Goal: Information Seeking & Learning: Check status

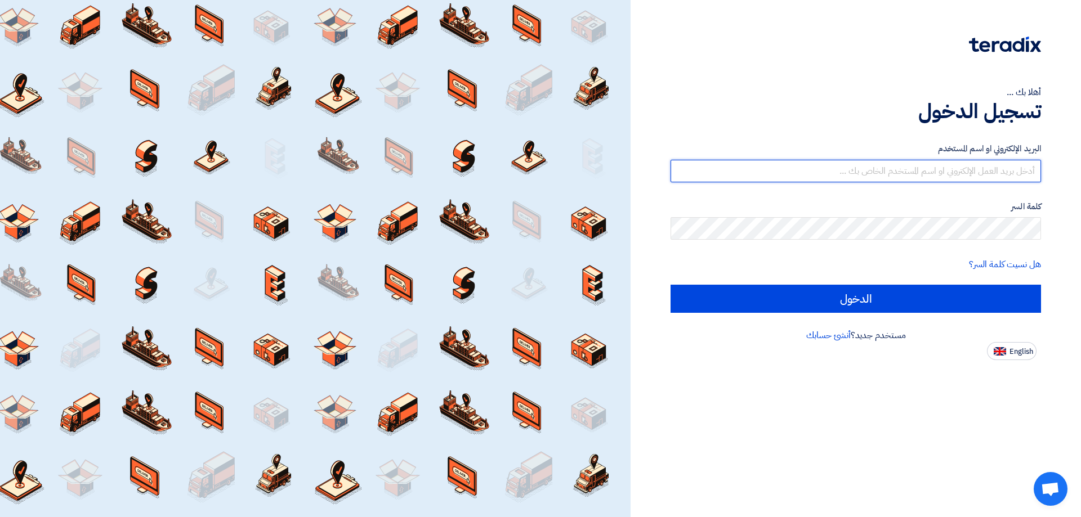
click at [934, 176] on input "text" at bounding box center [856, 171] width 371 height 23
type input "[EMAIL_ADDRESS][DOMAIN_NAME]"
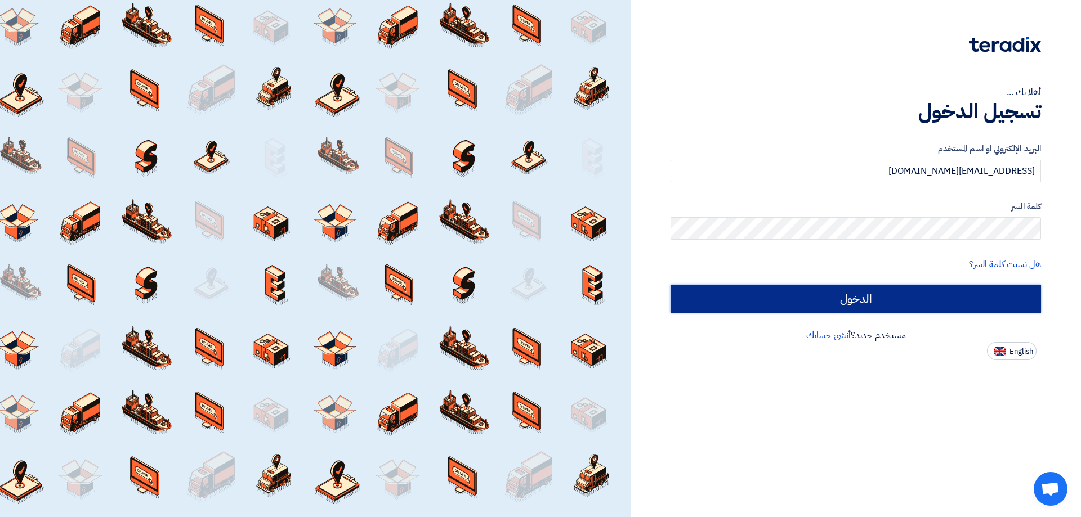
click at [911, 288] on input "الدخول" at bounding box center [856, 299] width 371 height 28
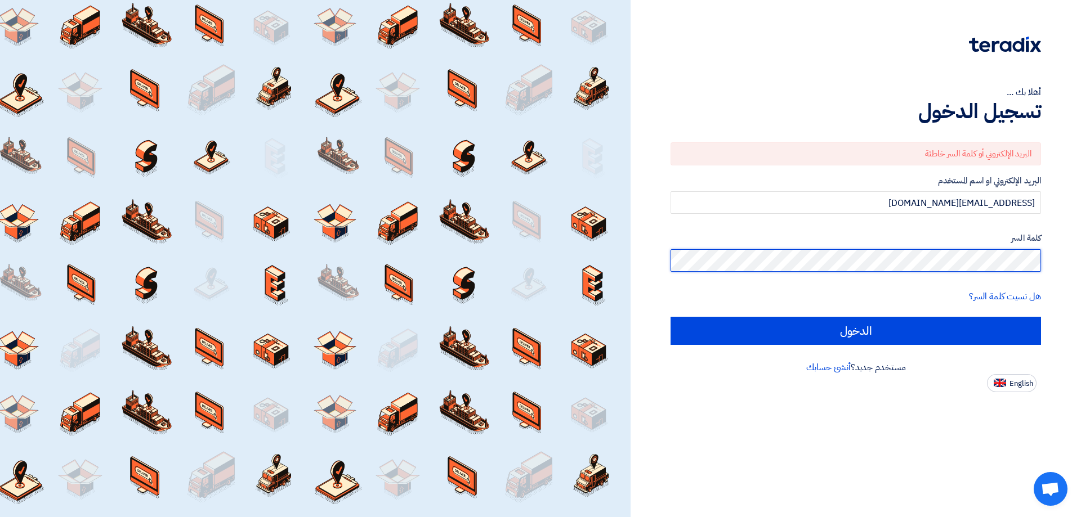
click at [1080, 265] on div "أهلا بك ... تسجيل الدخول البريد الإلكتروني أو كلمة السر خاطئة البريد الإلكتروني…" at bounding box center [856, 258] width 450 height 517
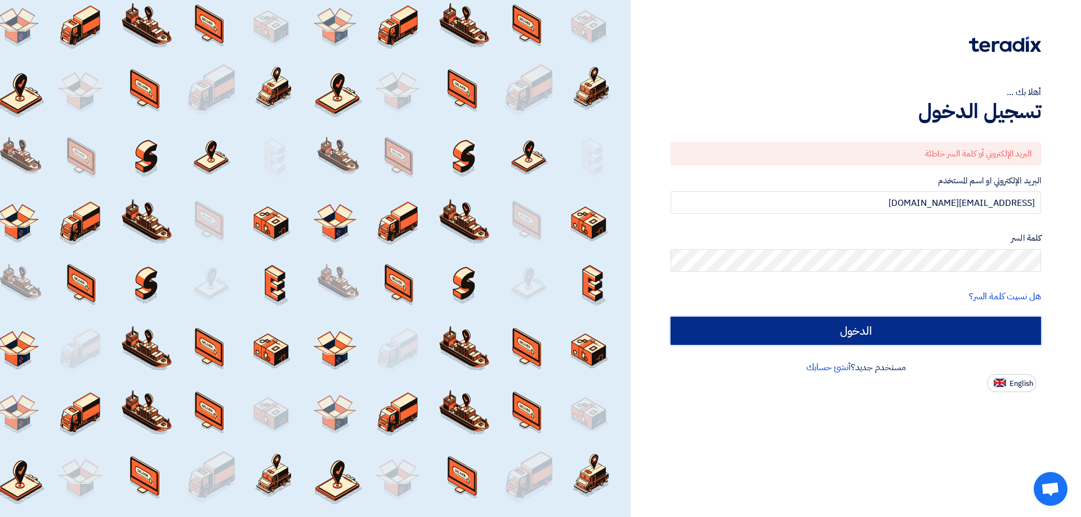
click at [974, 325] on input "الدخول" at bounding box center [856, 331] width 371 height 28
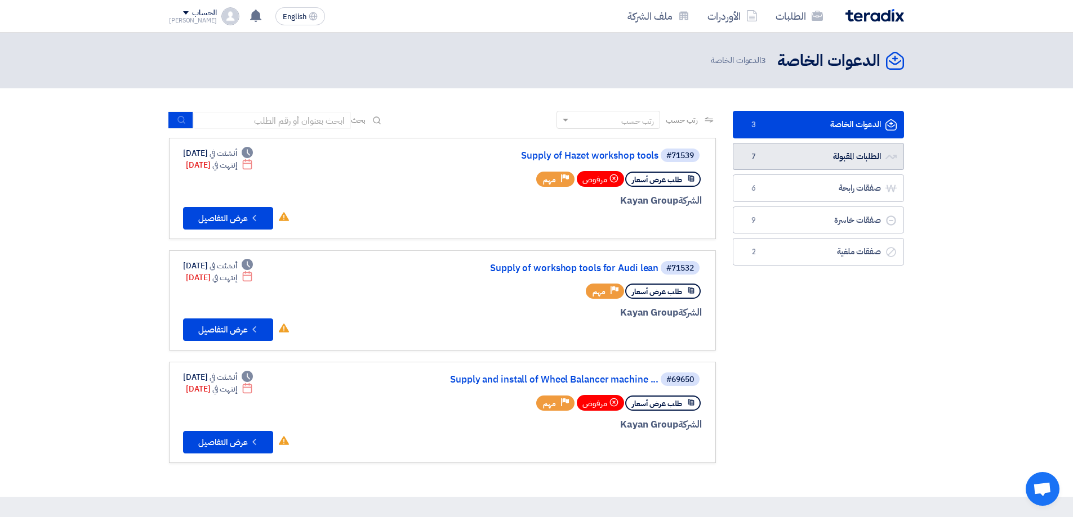
click at [862, 165] on link "الطلبات المقبولة الطلبات المقبولة 7" at bounding box center [818, 157] width 171 height 28
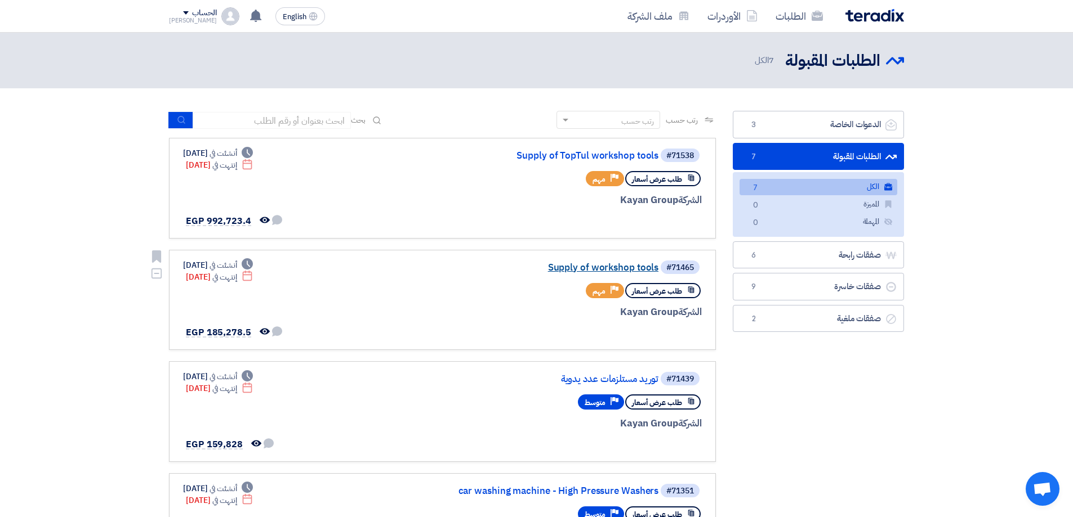
click at [581, 268] on link "Supply of workshop tools" at bounding box center [545, 268] width 225 height 10
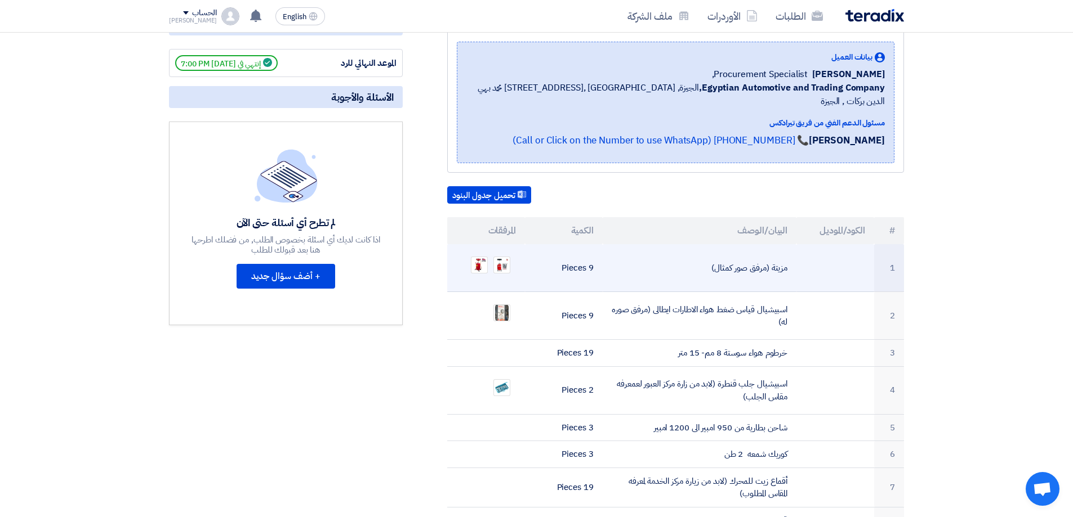
scroll to position [169, 0]
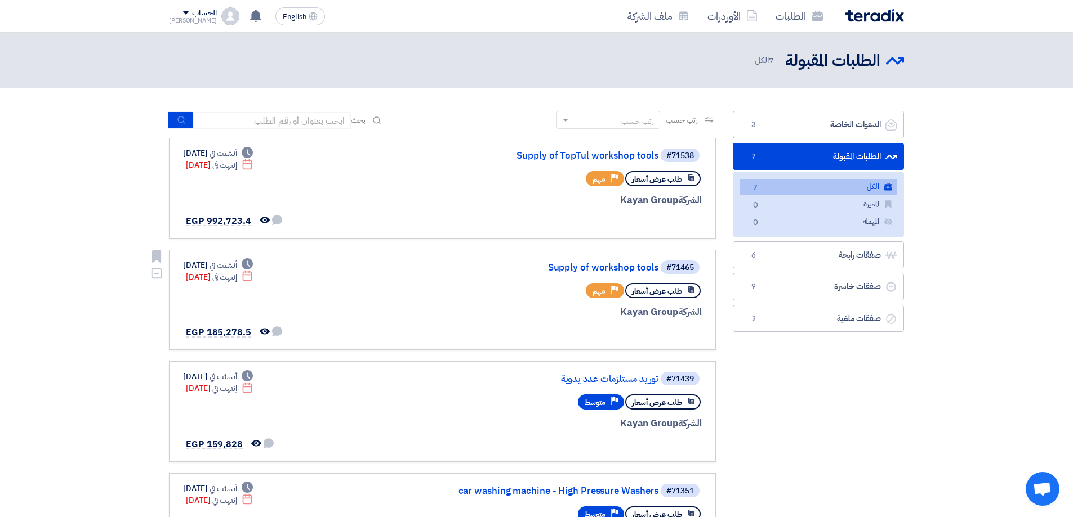
click at [624, 254] on link "#71465 Supply of workshop tools طلب عرض أسعار Priority مهم الشركة Kayan Group D…" at bounding box center [442, 300] width 547 height 101
click at [623, 266] on link "Supply of workshop tools" at bounding box center [545, 268] width 225 height 10
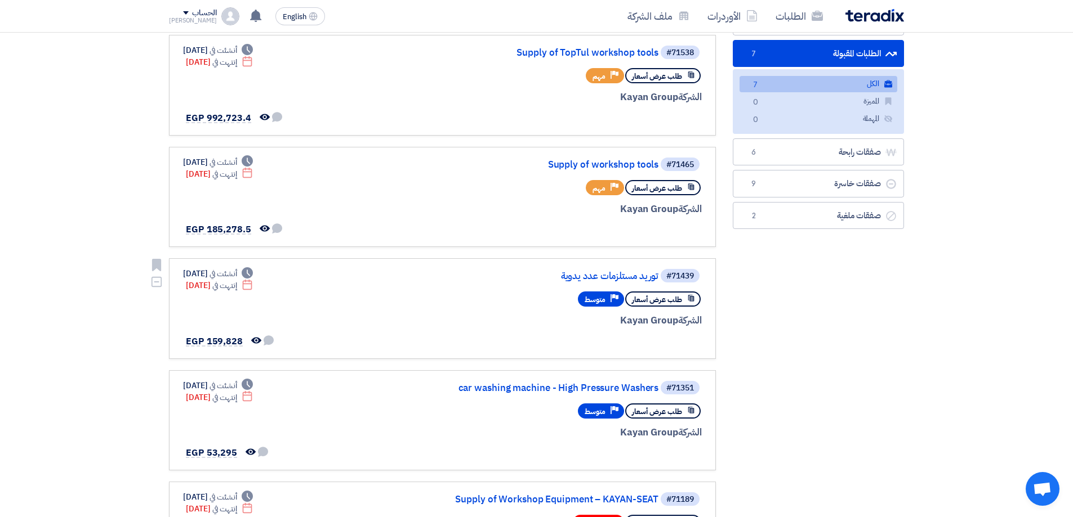
scroll to position [113, 0]
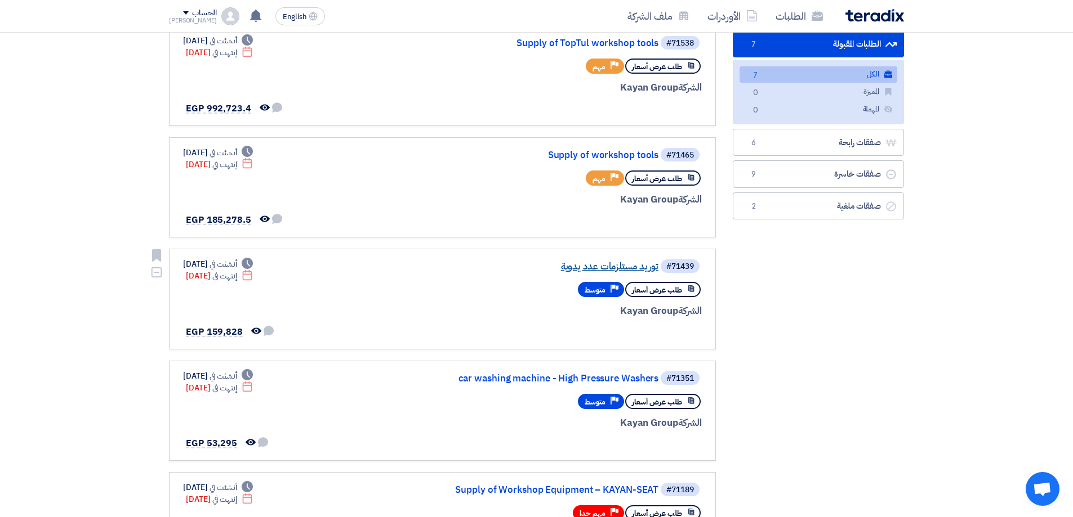
click at [594, 266] on link "توريد مستلزمات عدد يدوية" at bounding box center [545, 267] width 225 height 10
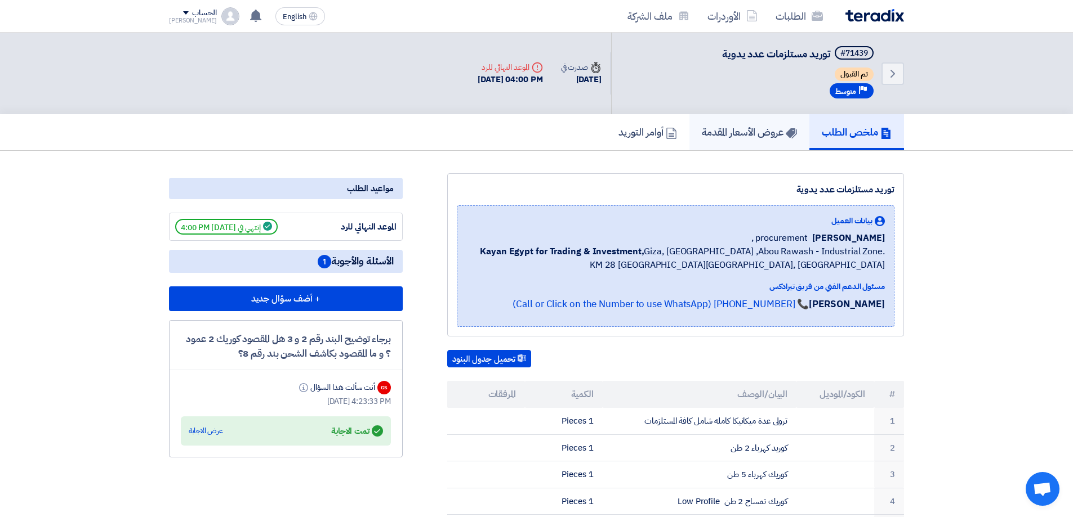
click at [689, 131] on link "عروض الأسعار المقدمة" at bounding box center [749, 132] width 120 height 36
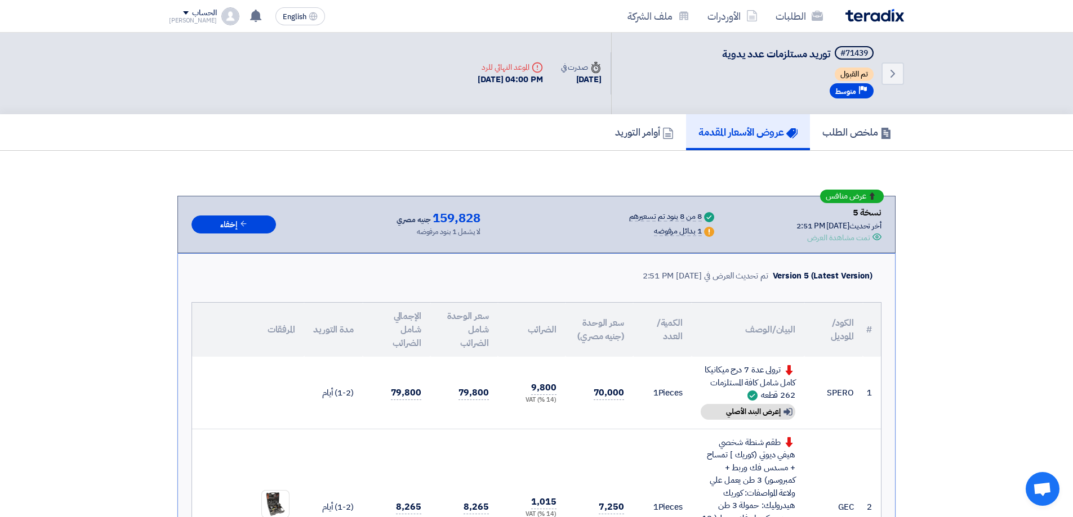
scroll to position [225, 0]
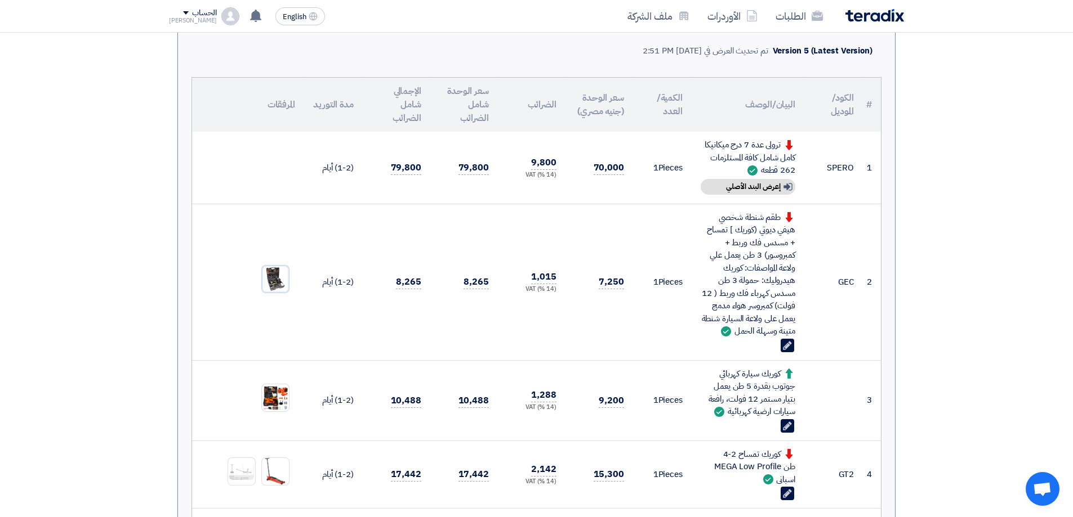
click at [274, 280] on img at bounding box center [275, 279] width 27 height 27
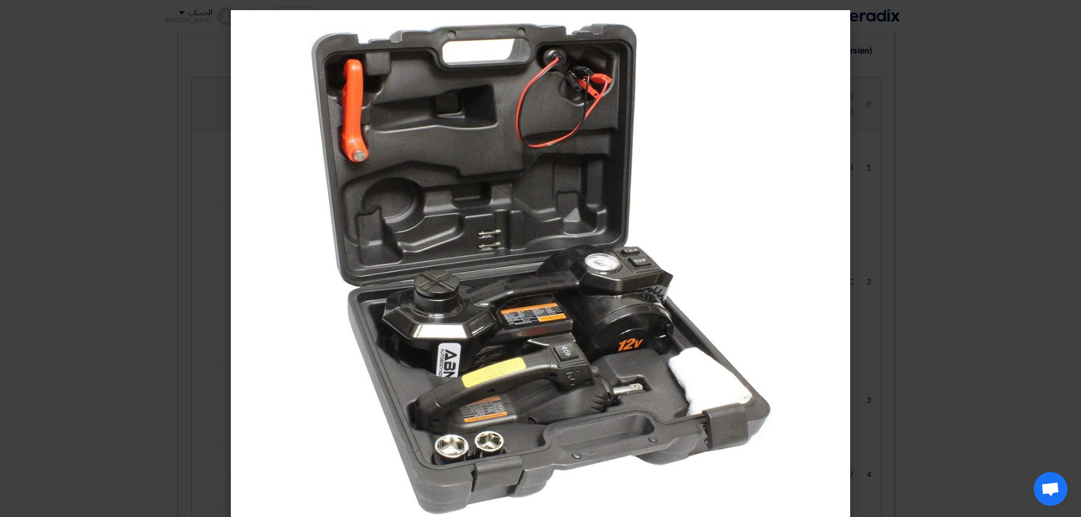
click at [737, 274] on img at bounding box center [540, 268] width 619 height 517
click at [837, 33] on img at bounding box center [540, 268] width 619 height 517
click at [285, 321] on img at bounding box center [540, 268] width 619 height 517
click at [127, 199] on modal-container at bounding box center [540, 258] width 1081 height 517
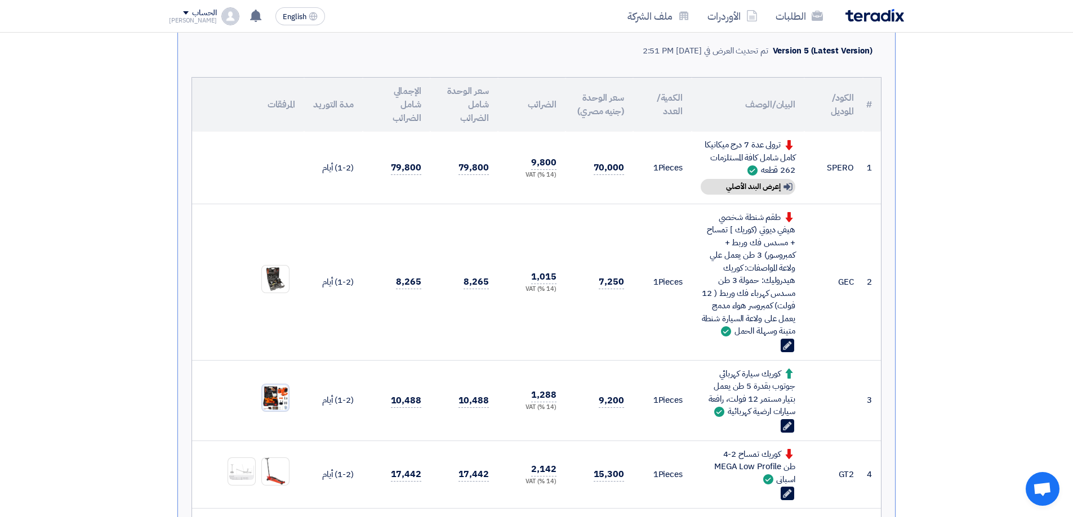
click at [279, 405] on img at bounding box center [275, 398] width 27 height 27
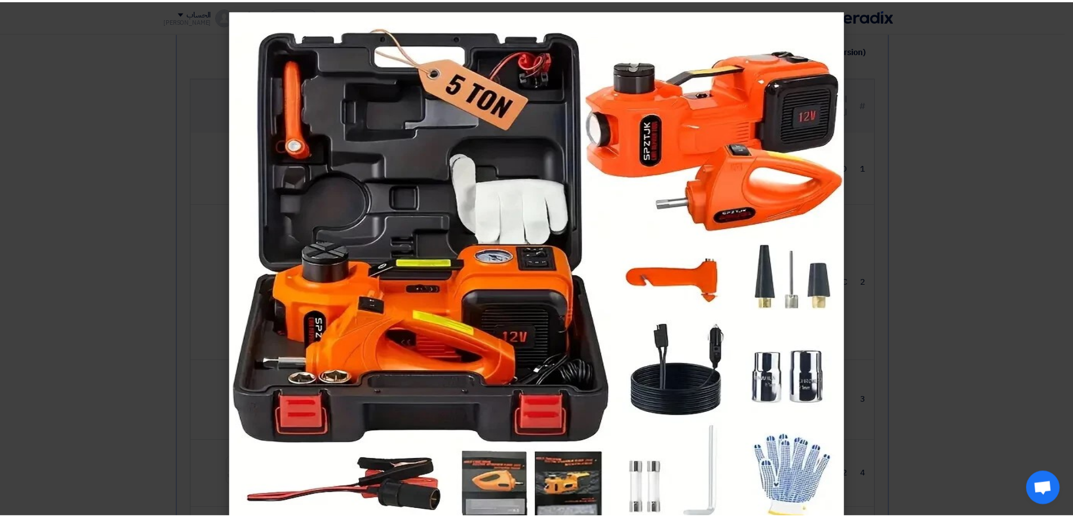
scroll to position [20, 0]
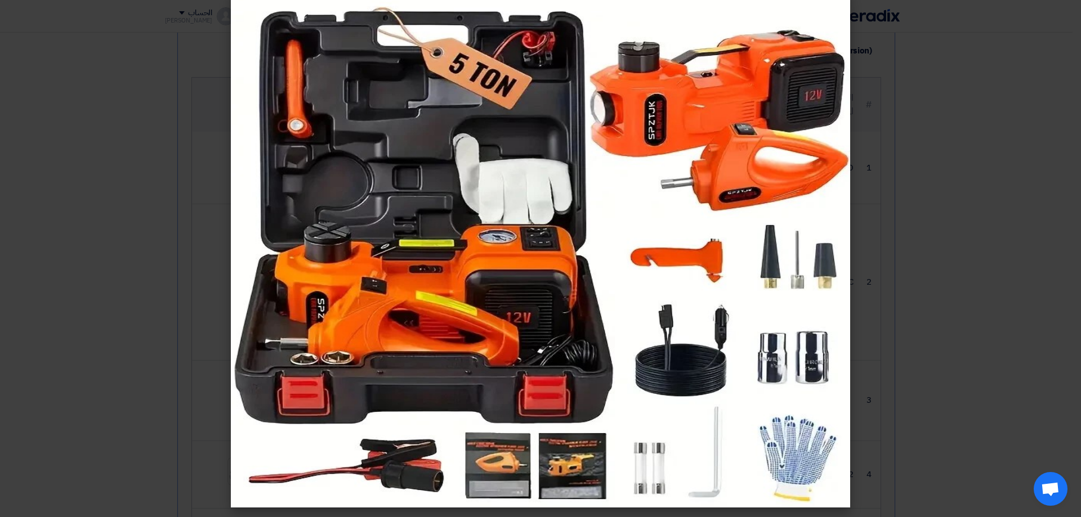
click at [15, 25] on modal-container at bounding box center [540, 258] width 1081 height 517
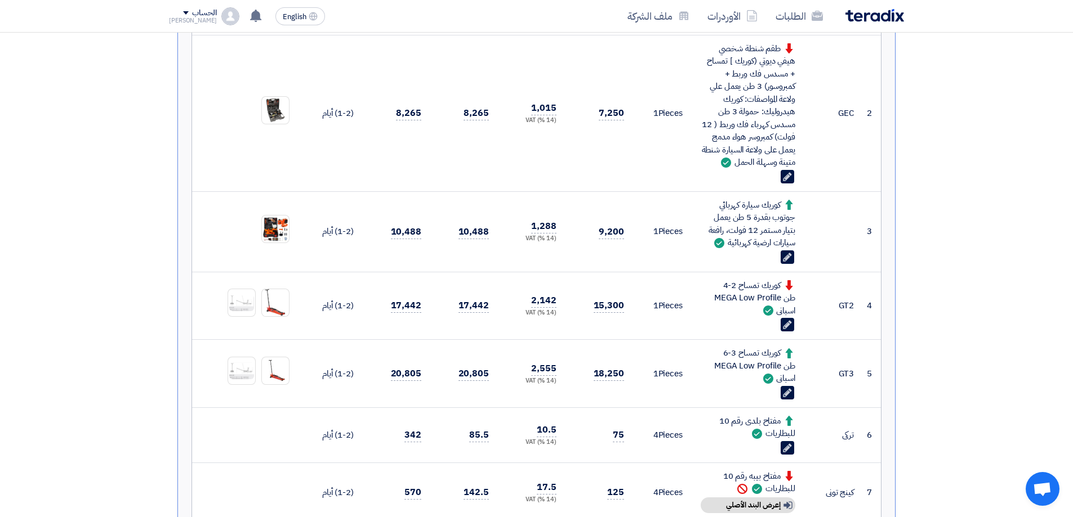
drag, startPoint x: 1069, startPoint y: 133, endPoint x: 1077, endPoint y: 146, distance: 14.7
click at [1070, 135] on section "عرض منافس نسخة 5 أخر تحديث [DATE] 2:51 PM Offer is Seen تمت مشاهدة العرض Succes…" at bounding box center [536, 501] width 1073 height 1489
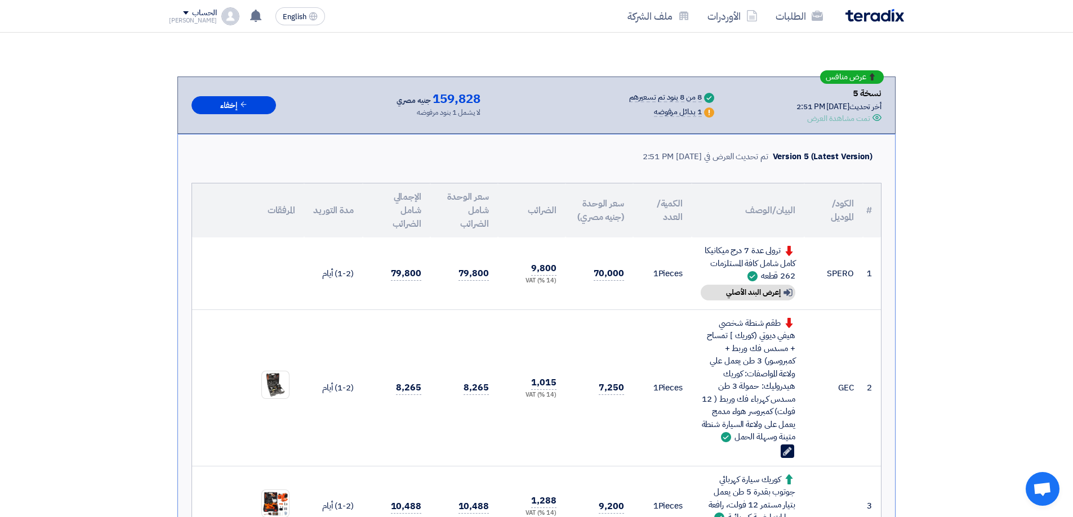
scroll to position [0, 0]
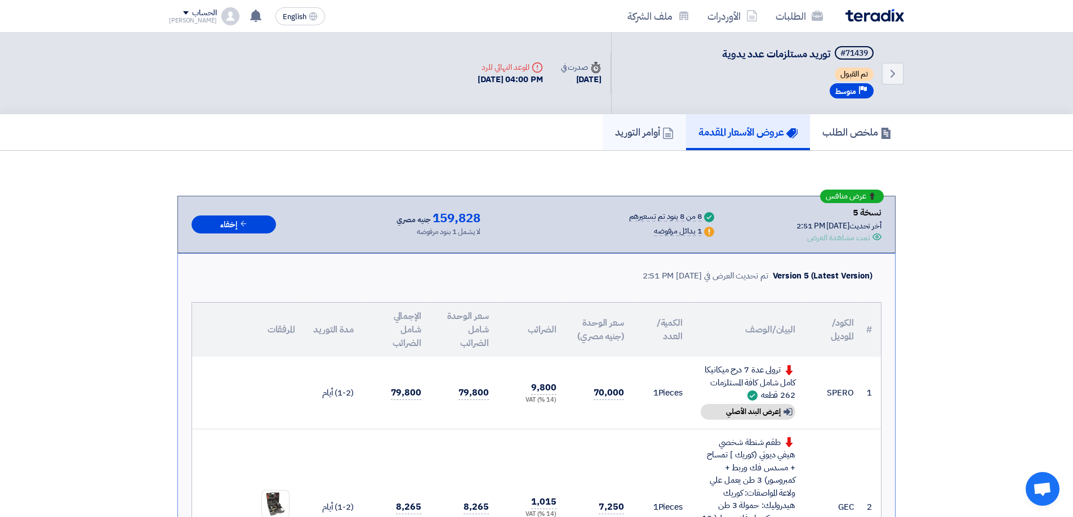
click at [628, 136] on h5 "أوامر التوريد" at bounding box center [644, 132] width 59 height 13
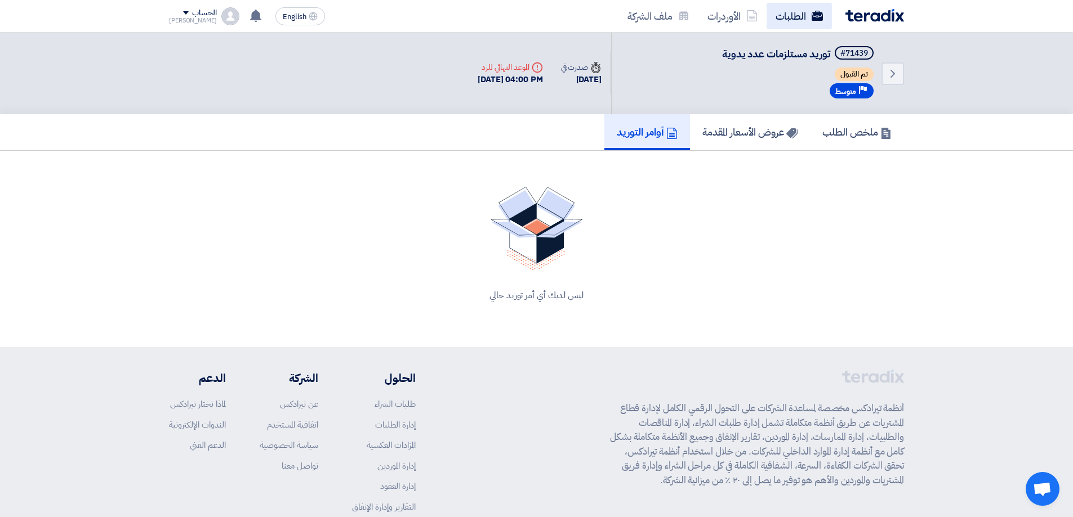
click at [793, 25] on link "الطلبات" at bounding box center [798, 16] width 65 height 26
